Goal: Task Accomplishment & Management: Use online tool/utility

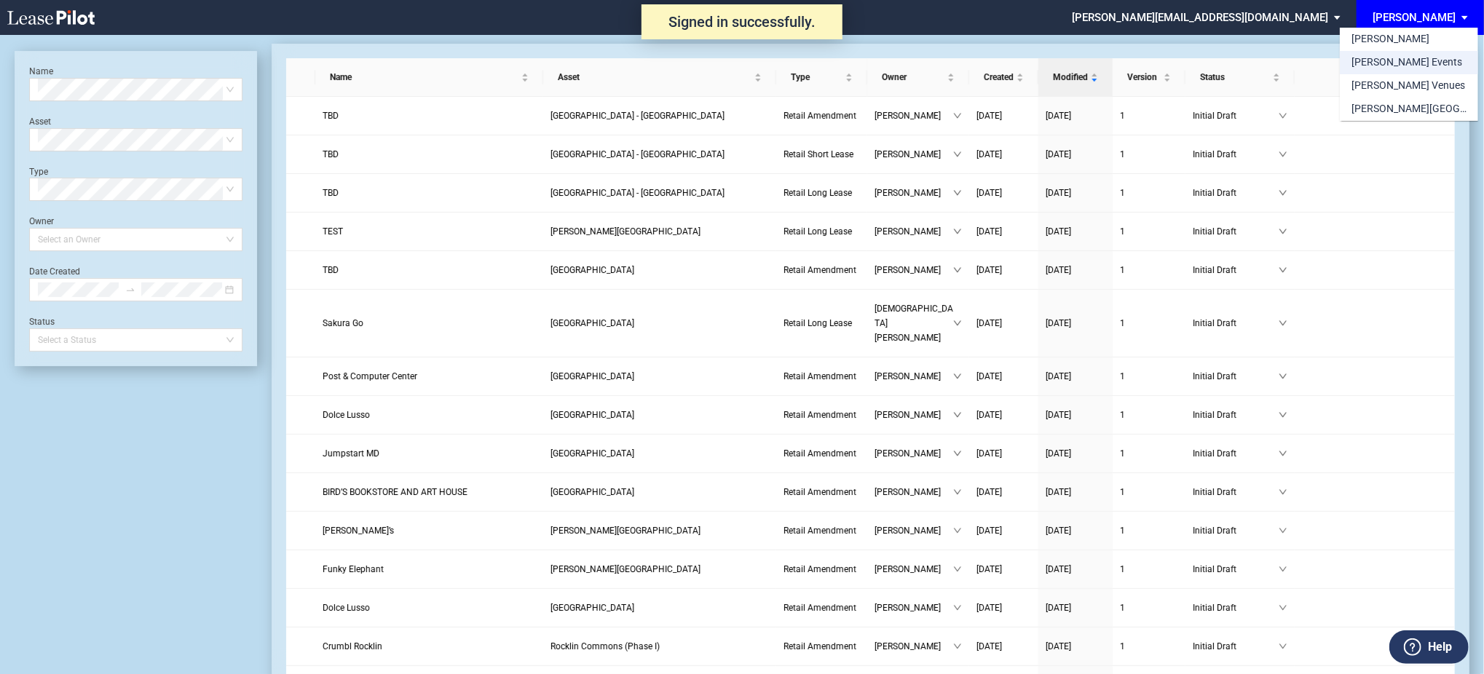
click at [1418, 61] on md-option "[PERSON_NAME] Events" at bounding box center [1409, 62] width 138 height 23
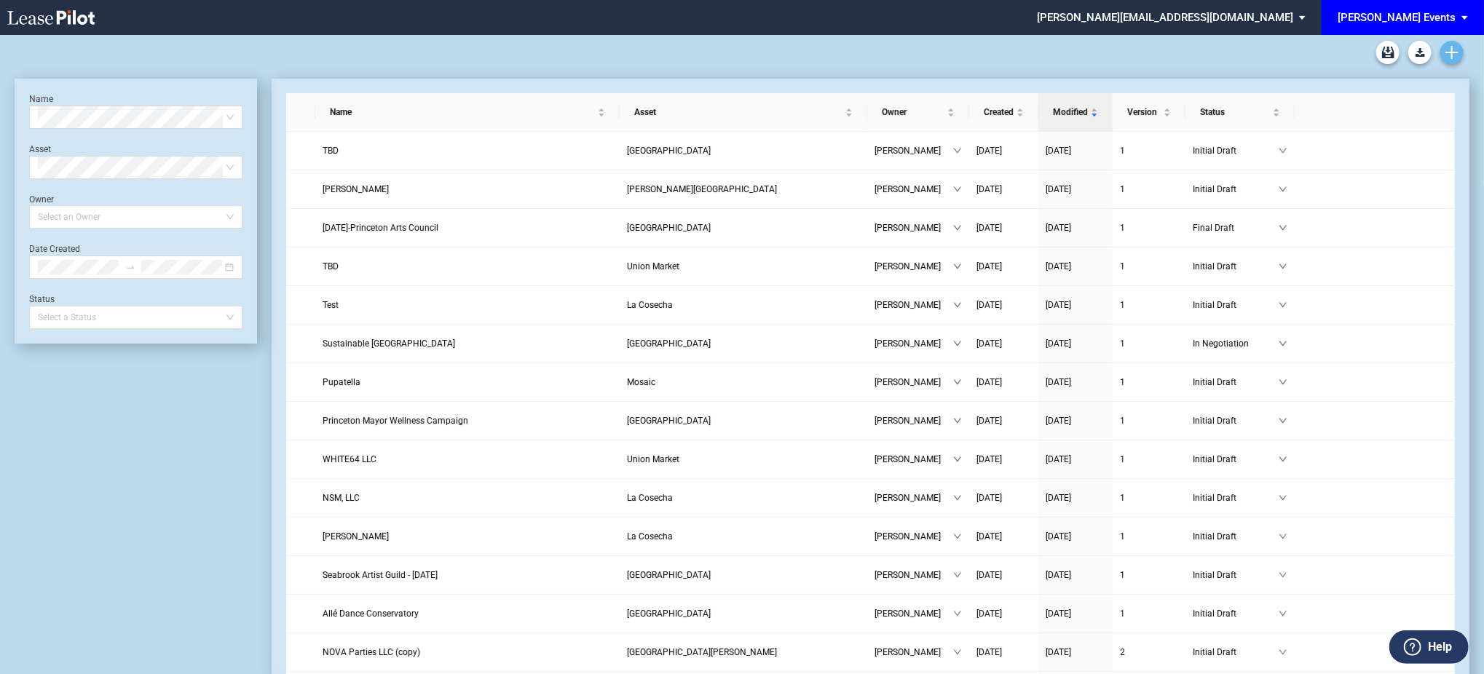
click at [1453, 55] on icon "Create new document" at bounding box center [1452, 52] width 13 height 13
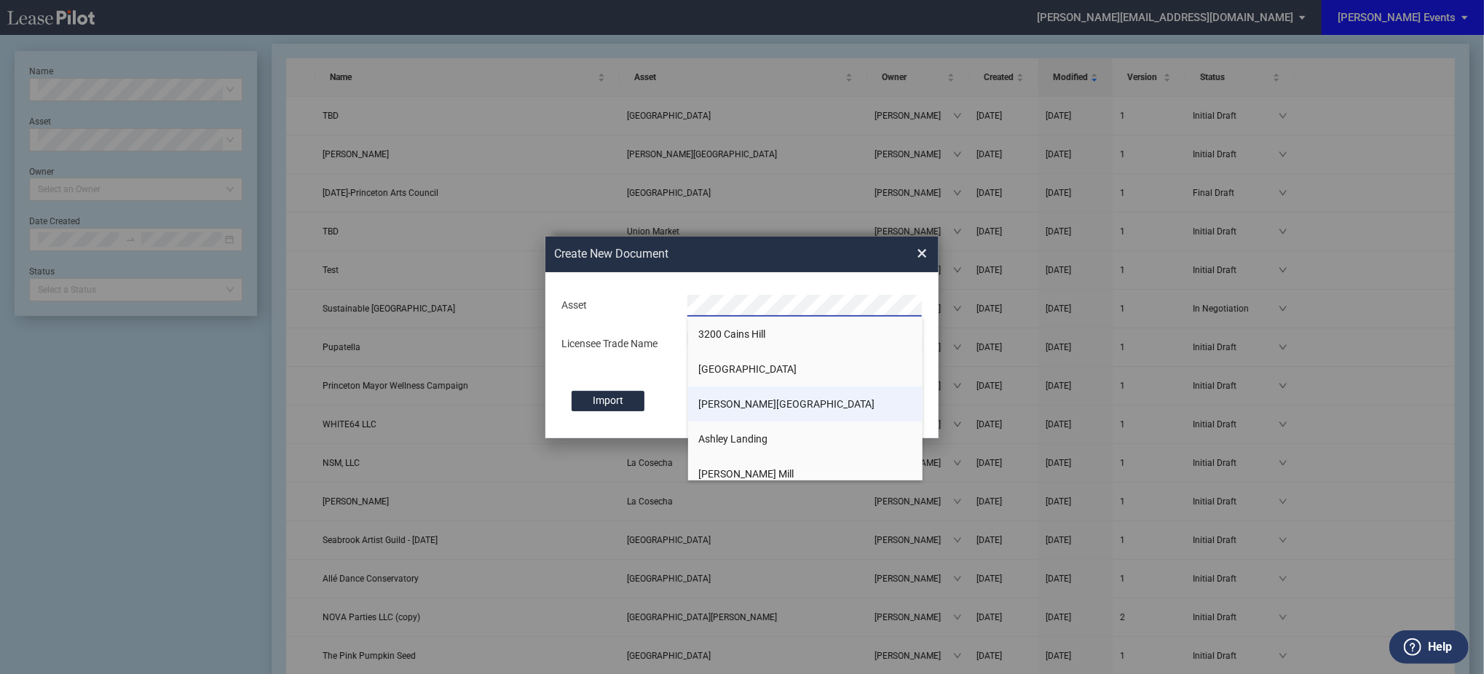
click at [814, 409] on li "[PERSON_NAME][GEOGRAPHIC_DATA]" at bounding box center [805, 404] width 235 height 35
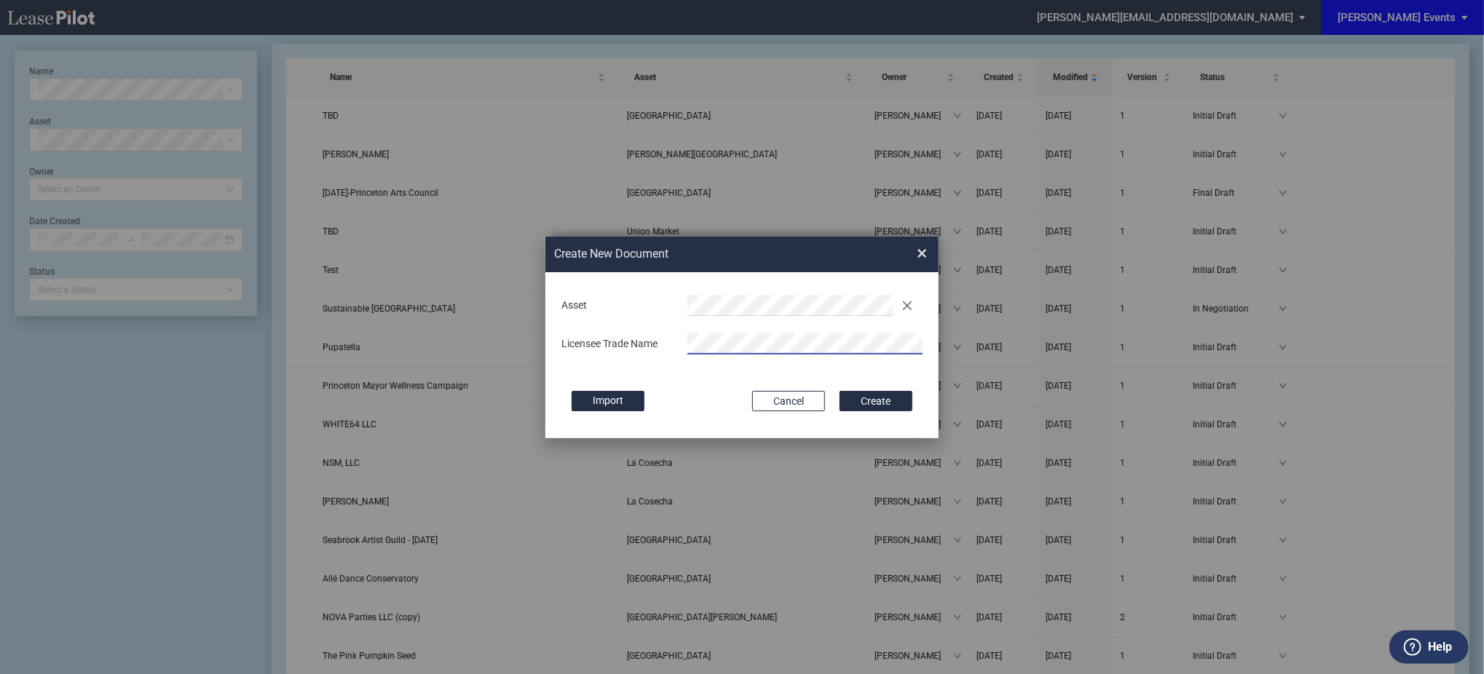
click at [840, 391] on button "Create" at bounding box center [876, 401] width 73 height 20
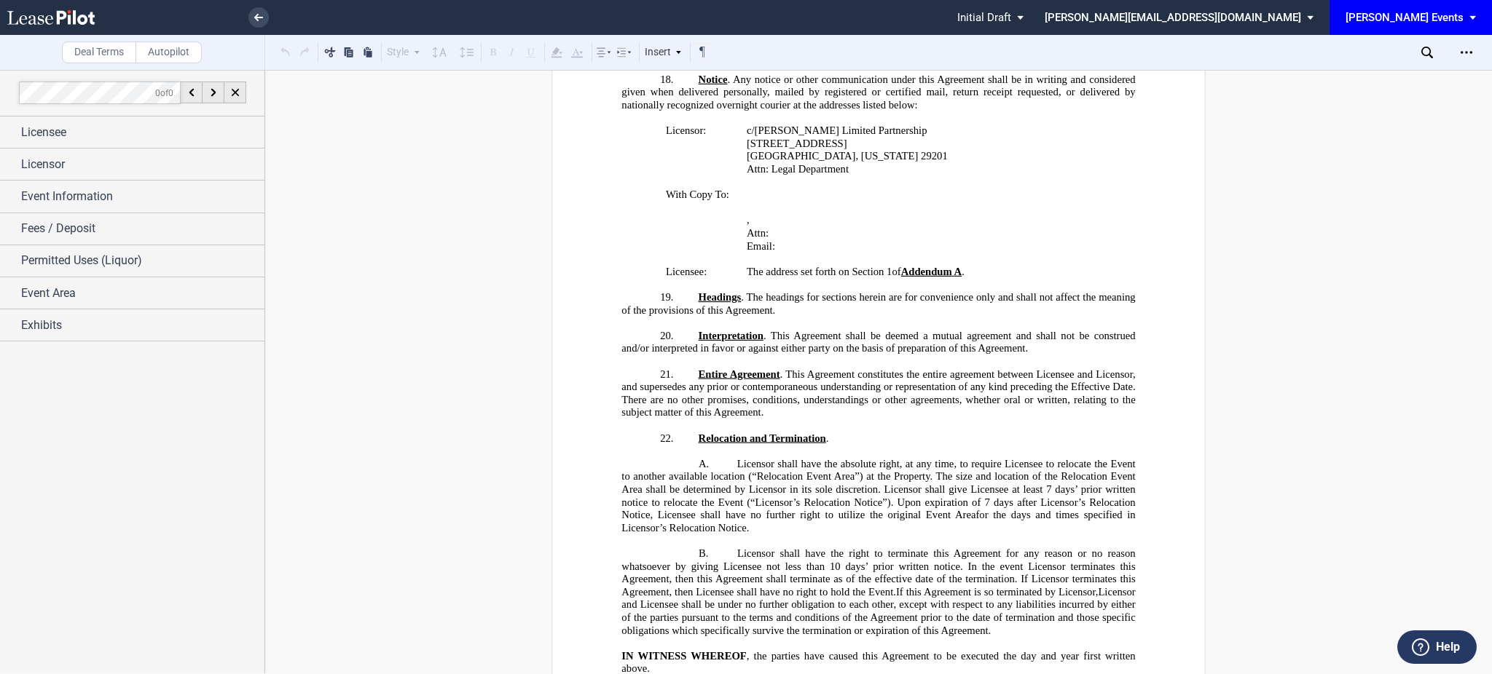
scroll to position [2233, 0]
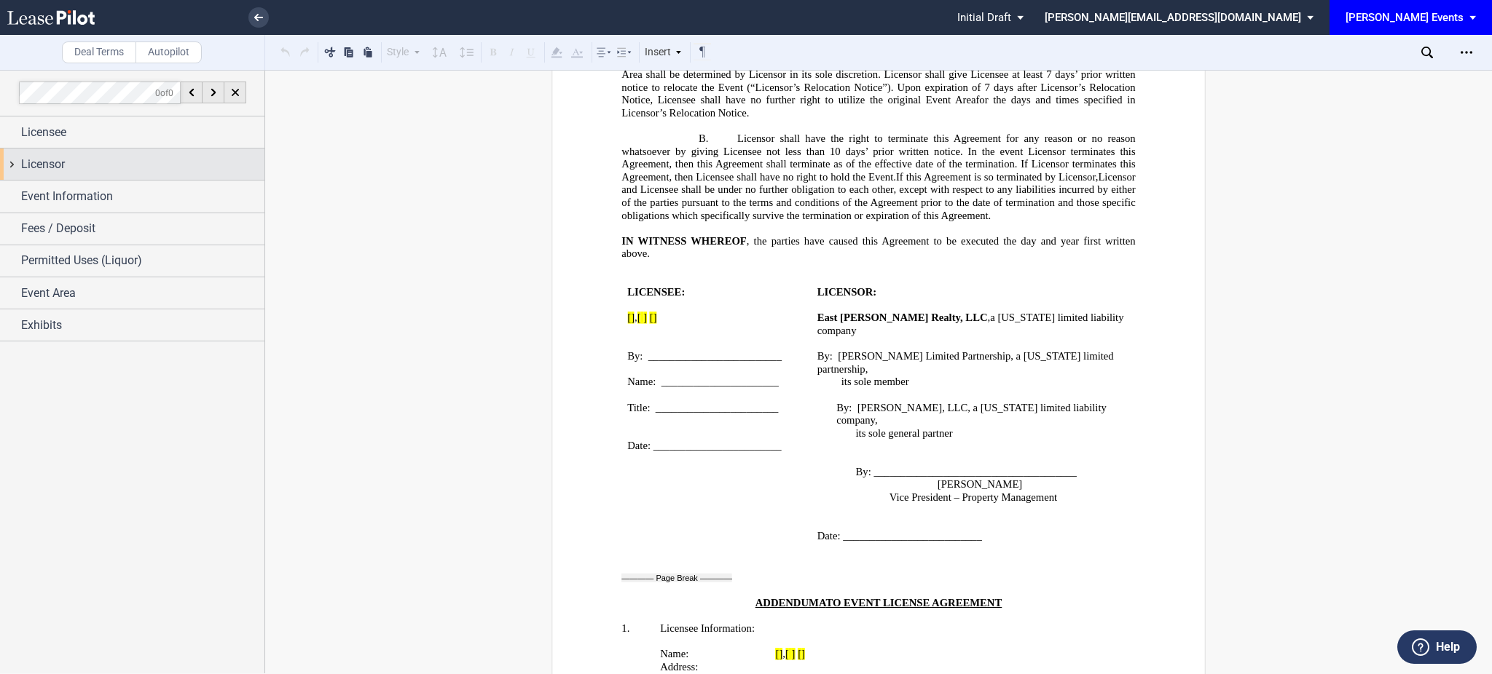
click at [55, 166] on span "Licensor" at bounding box center [43, 164] width 44 height 17
